Goal: Task Accomplishment & Management: Use online tool/utility

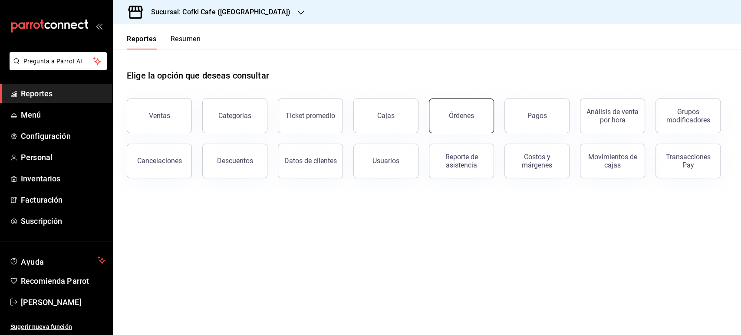
click at [468, 126] on button "Órdenes" at bounding box center [461, 116] width 65 height 35
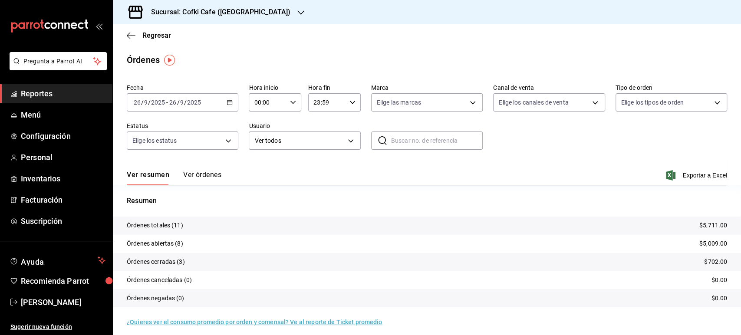
click at [257, 9] on div "Sucursal: Cofki Cafe ([GEOGRAPHIC_DATA])" at bounding box center [214, 12] width 188 height 24
click at [206, 175] on div at bounding box center [370, 167] width 741 height 335
click at [211, 175] on button "Ver órdenes" at bounding box center [202, 178] width 38 height 15
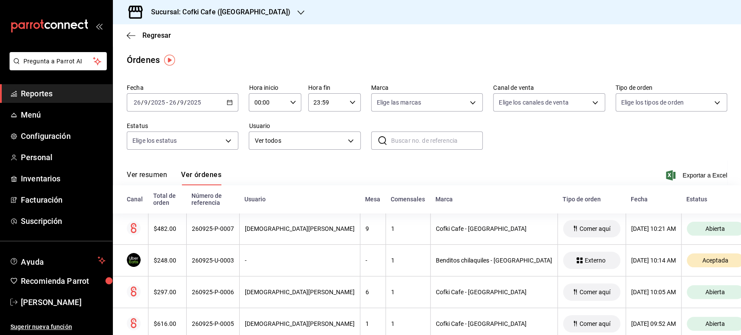
click at [234, 10] on h3 "Sucursal: Cofki Cafe ([GEOGRAPHIC_DATA])" at bounding box center [217, 12] width 146 height 10
click at [201, 39] on div "Cofki Kid-Friendly Café (MTY)" at bounding box center [178, 37] width 116 height 9
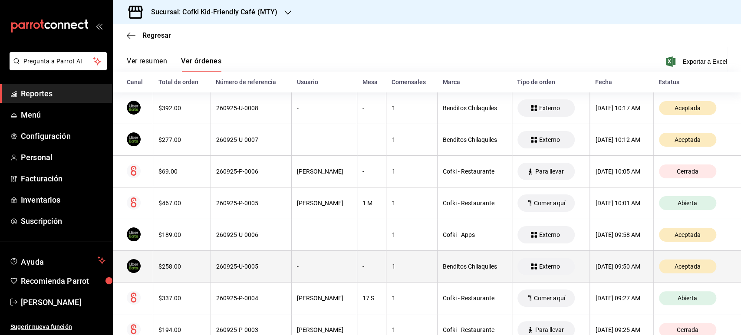
scroll to position [64, 0]
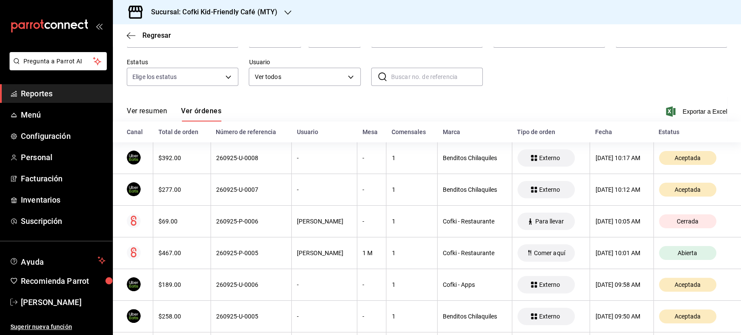
click at [158, 112] on button "Ver resumen" at bounding box center [147, 114] width 40 height 15
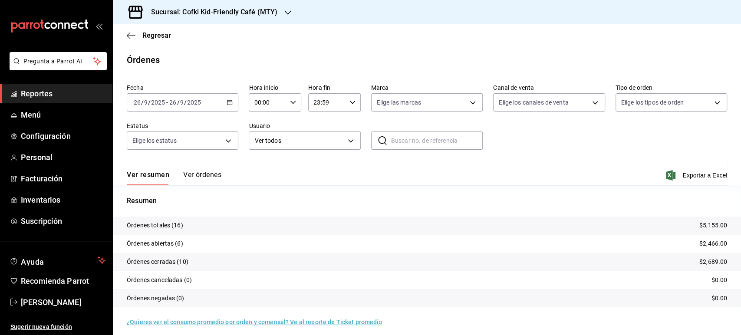
click at [275, 7] on h3 "Sucursal: Cofki Kid-Friendly Café (MTY)" at bounding box center [210, 12] width 133 height 10
click at [259, 14] on div at bounding box center [370, 167] width 741 height 335
click at [259, 14] on h3 "Sucursal: Cofki Kid-Friendly Café (MTY)" at bounding box center [210, 12] width 133 height 10
click at [194, 56] on div "Cofki Cafe ([GEOGRAPHIC_DATA])" at bounding box center [178, 57] width 116 height 9
click at [196, 178] on button "Ver órdenes" at bounding box center [202, 178] width 38 height 15
